Goal: Find specific page/section: Find specific page/section

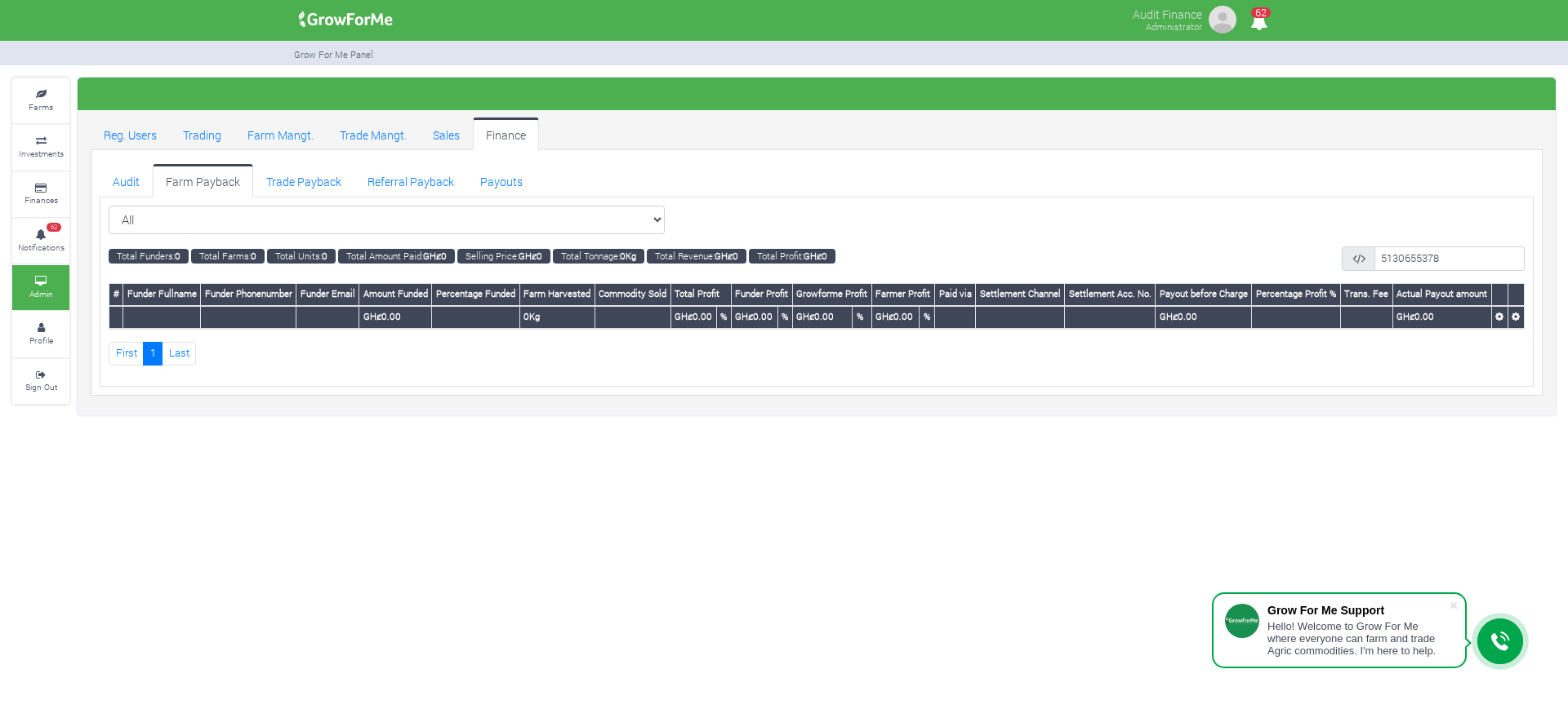
click at [137, 136] on link "Reg. Users" at bounding box center [130, 134] width 79 height 32
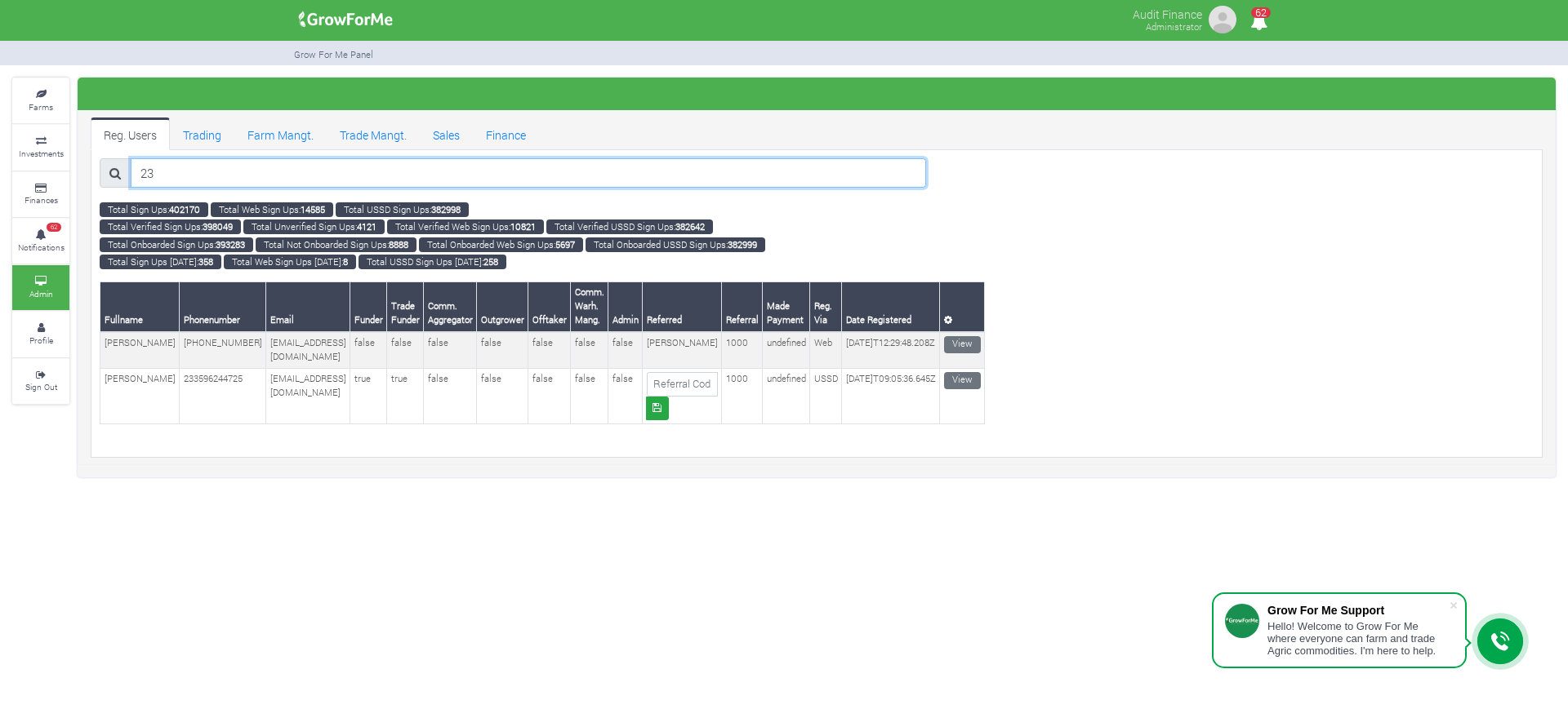
type input "2"
paste input "65103793337"
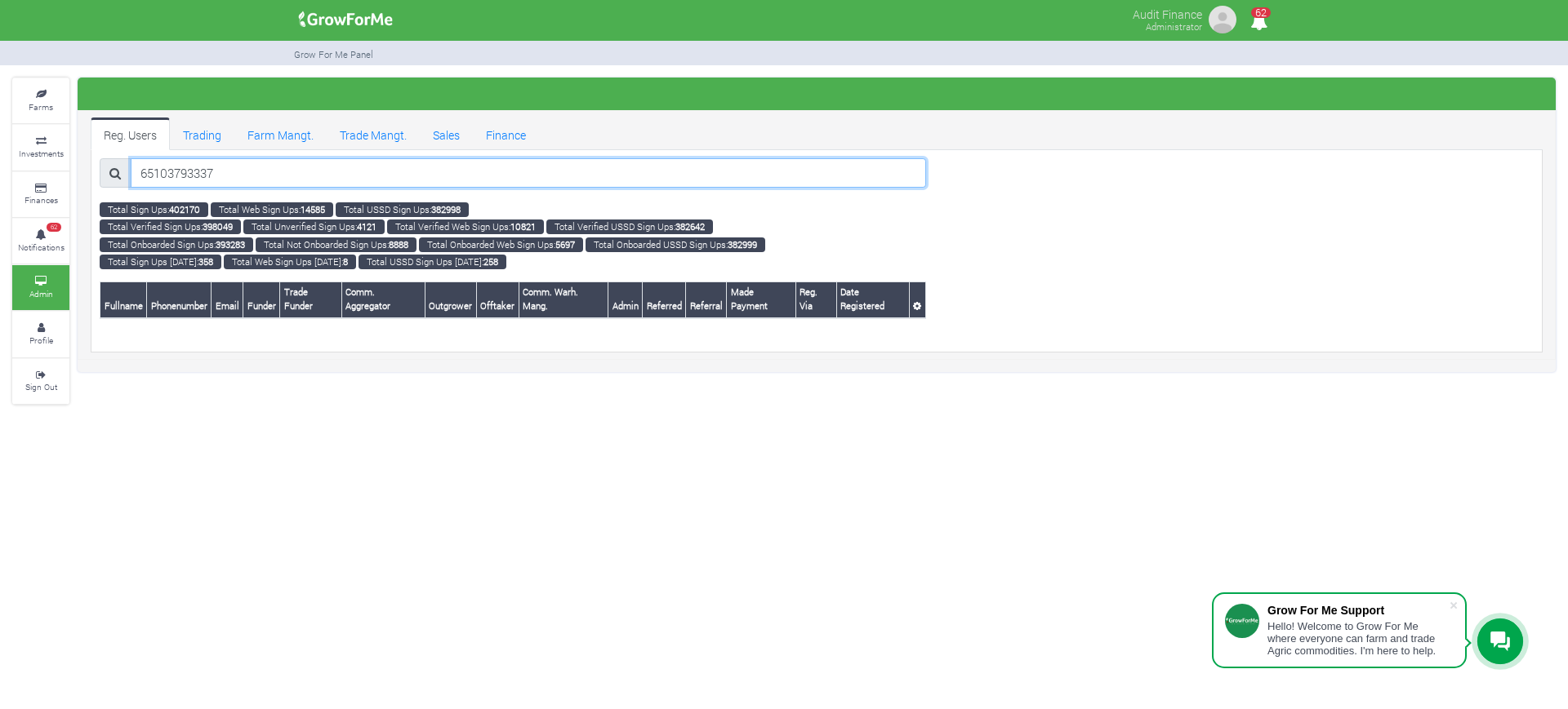
type input "65103793337"
